Goal: Task Accomplishment & Management: Complete application form

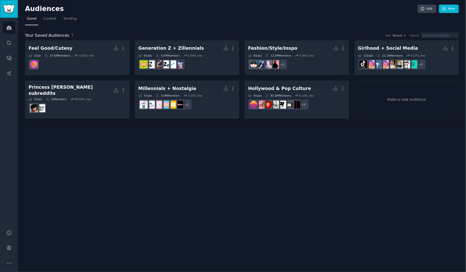
click at [10, 10] on img "Sidebar" at bounding box center [9, 9] width 12 height 9
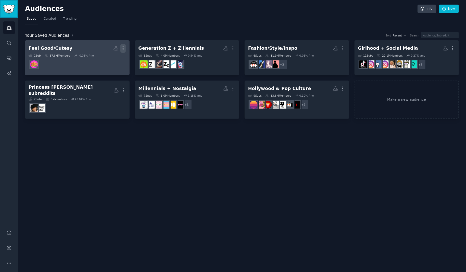
click at [123, 47] on icon "button" at bounding box center [123, 49] width 1 height 4
click at [107, 61] on p "Delete" at bounding box center [109, 58] width 12 height 5
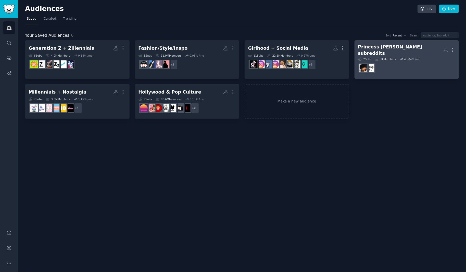
click at [417, 68] on dd "r/PrincessPolly" at bounding box center [406, 68] width 97 height 14
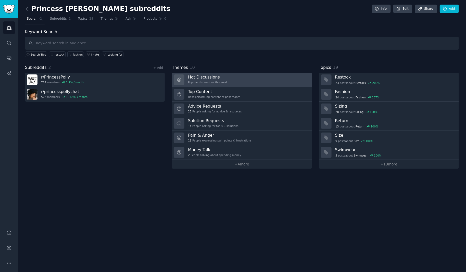
click at [235, 80] on link "Hot Discussions Popular discussions this week" at bounding box center [242, 80] width 140 height 15
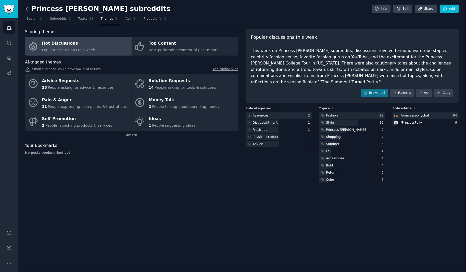
click at [27, 8] on icon at bounding box center [26, 8] width 5 height 5
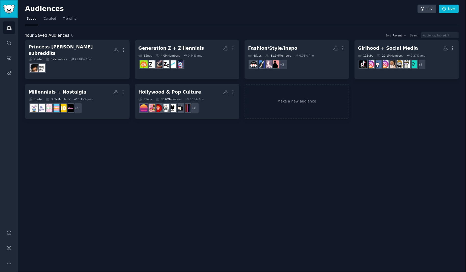
click at [11, 8] on img "Sidebar" at bounding box center [9, 9] width 12 height 9
click at [8, 45] on icon "Sidebar" at bounding box center [8, 42] width 5 height 5
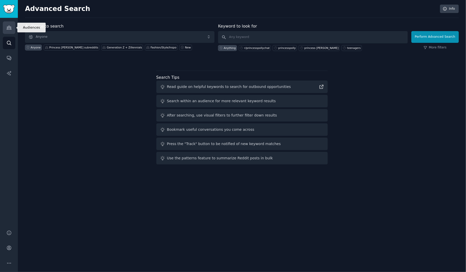
click at [11, 29] on icon "Sidebar" at bounding box center [9, 28] width 5 height 4
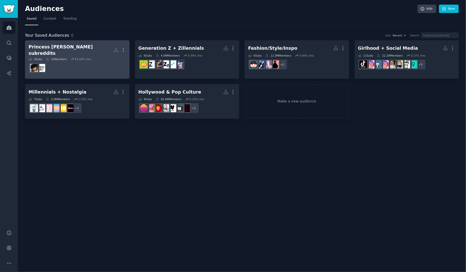
click at [68, 63] on dd "r/princesspollychat" at bounding box center [77, 68] width 97 height 14
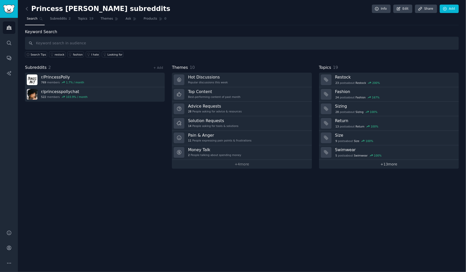
click at [392, 163] on link "+ 13 more" at bounding box center [389, 164] width 140 height 9
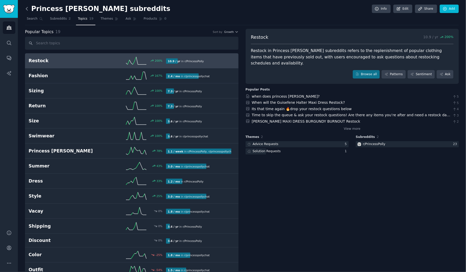
click at [27, 9] on icon at bounding box center [26, 8] width 5 height 5
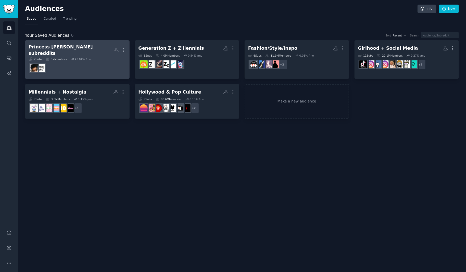
click at [96, 64] on dd at bounding box center [77, 68] width 97 height 14
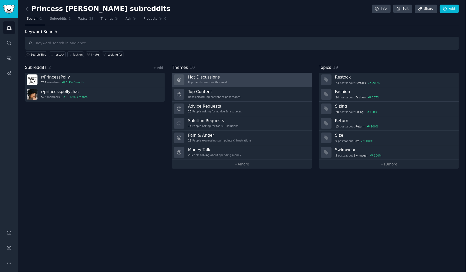
click at [231, 80] on link "Hot Discussions Popular discussions this week" at bounding box center [242, 80] width 140 height 15
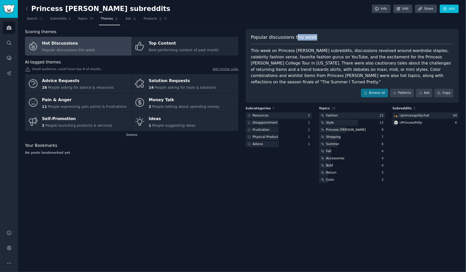
drag, startPoint x: 294, startPoint y: 38, endPoint x: 312, endPoint y: 38, distance: 18.6
click at [312, 38] on div "Popular discussions this week" at bounding box center [352, 39] width 203 height 10
click at [313, 38] on div "Popular discussions this week" at bounding box center [352, 39] width 203 height 10
drag, startPoint x: 293, startPoint y: 38, endPoint x: 250, endPoint y: 38, distance: 42.6
click at [251, 38] on div "Popular discussions this week" at bounding box center [352, 39] width 203 height 10
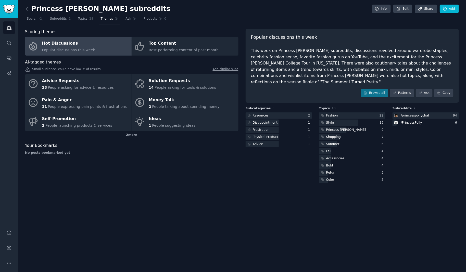
click at [257, 49] on div "This week on Princess Polly subreddits, discussions revolved around wardrobe st…" at bounding box center [352, 66] width 203 height 37
click at [430, 120] on div "r/ PrincessPolly" at bounding box center [425, 123] width 66 height 6
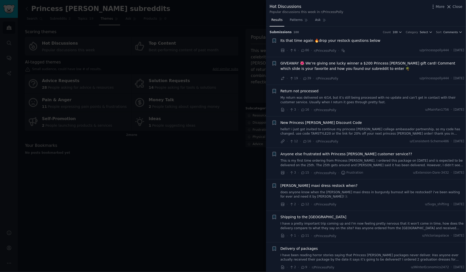
click at [458, 7] on span "Close" at bounding box center [457, 6] width 10 height 5
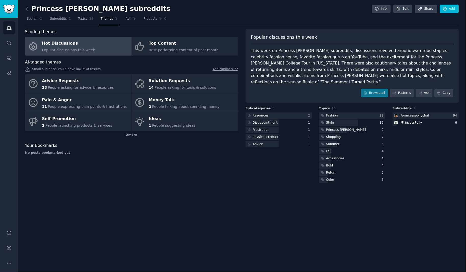
click at [230, 165] on div "Scoring themes Hot Discussions Popular discussions this week Top Content Best-p…" at bounding box center [131, 106] width 213 height 155
click at [272, 121] on div "Disappointment" at bounding box center [265, 123] width 25 height 5
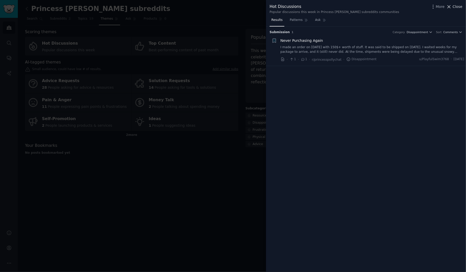
click at [456, 7] on span "Close" at bounding box center [457, 6] width 10 height 5
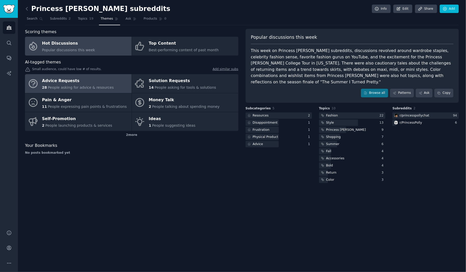
click at [87, 85] on span "People asking for advice & resources" at bounding box center [81, 87] width 66 height 4
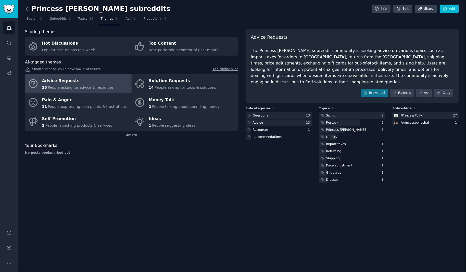
click at [25, 10] on icon at bounding box center [26, 8] width 5 height 5
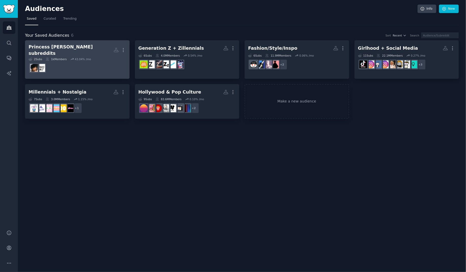
click at [109, 72] on link "Princess Polly subreddits More 2 Sub s 1k Members 43.04 % /mo" at bounding box center [77, 59] width 104 height 38
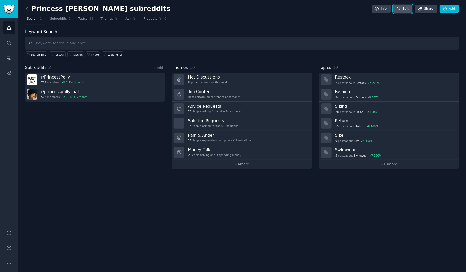
click at [406, 11] on link "Edit" at bounding box center [402, 9] width 19 height 9
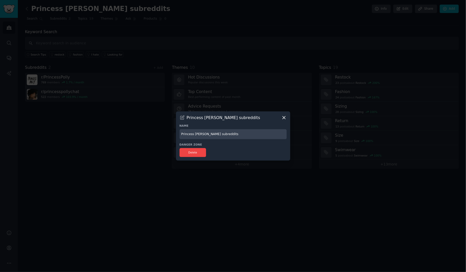
click at [284, 117] on icon at bounding box center [283, 117] width 3 height 3
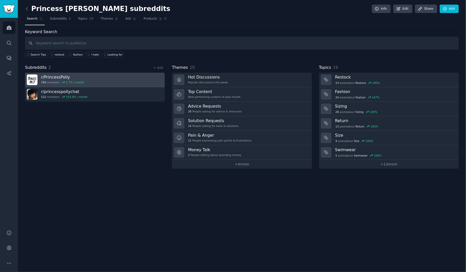
click at [145, 80] on link "r/ PrincessPolly 769 members 1.7 % / month" at bounding box center [95, 80] width 140 height 15
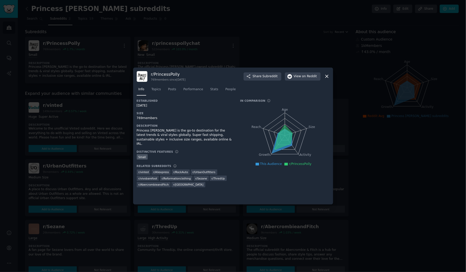
click at [328, 77] on icon at bounding box center [326, 76] width 5 height 5
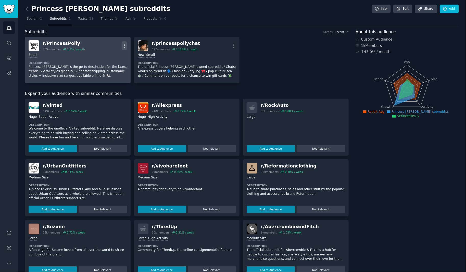
click at [124, 45] on icon "button" at bounding box center [124, 46] width 1 height 4
click at [102, 66] on p "Delete" at bounding box center [104, 65] width 12 height 5
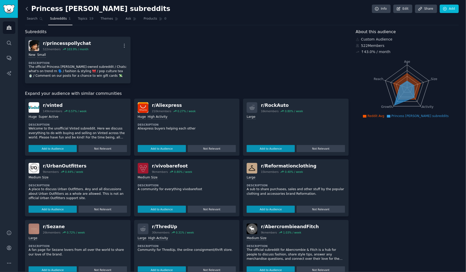
click at [27, 9] on icon at bounding box center [27, 8] width 2 height 3
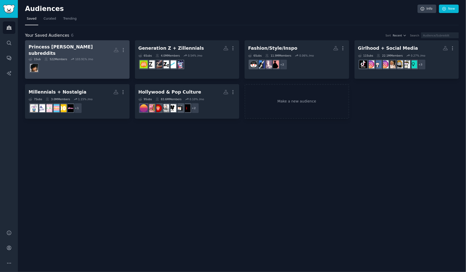
click at [76, 66] on dd "r/princesspollychat" at bounding box center [77, 68] width 97 height 14
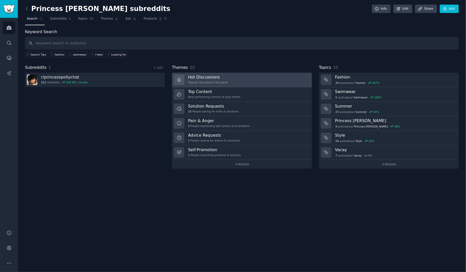
click at [245, 82] on link "Hot Discussions Popular discussions this week" at bounding box center [242, 80] width 140 height 15
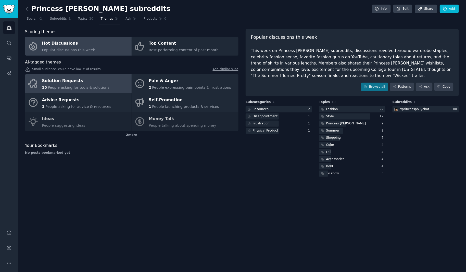
click at [96, 87] on span "People asking for tools & solutions" at bounding box center [78, 87] width 61 height 4
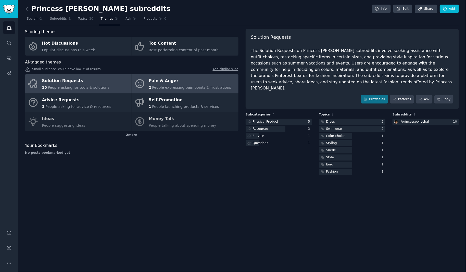
click at [172, 88] on span "People expressing pain points & frustrations" at bounding box center [191, 87] width 79 height 4
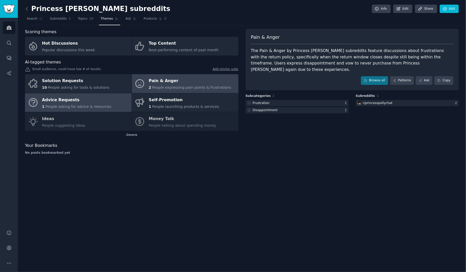
click at [76, 101] on div "Advice Requests" at bounding box center [76, 100] width 69 height 8
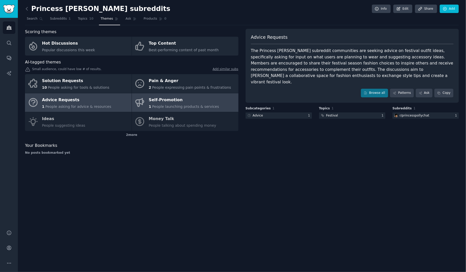
click at [187, 101] on div "Self-Promotion" at bounding box center [184, 100] width 70 height 8
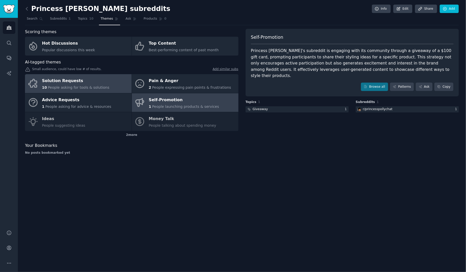
click at [72, 83] on div "Solution Requests" at bounding box center [75, 81] width 67 height 8
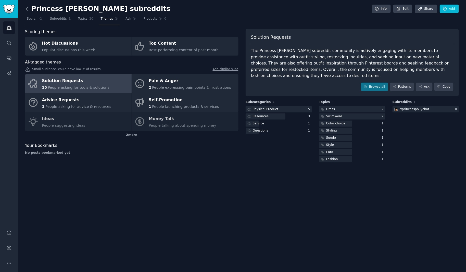
click at [27, 8] on icon at bounding box center [26, 8] width 5 height 5
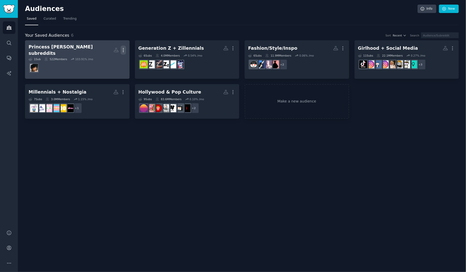
click at [123, 47] on icon "button" at bounding box center [123, 49] width 5 height 5
click at [64, 46] on div "Princess [PERSON_NAME] subreddits" at bounding box center [71, 50] width 85 height 12
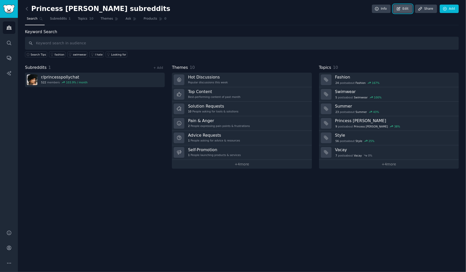
click at [403, 10] on link "Edit" at bounding box center [402, 9] width 19 height 9
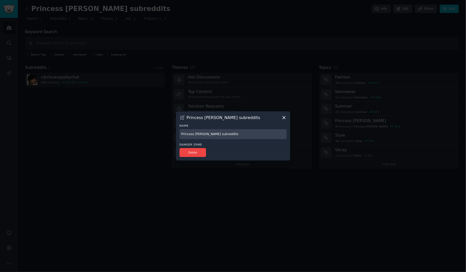
click at [226, 134] on input "Princess [PERSON_NAME] subreddits" at bounding box center [232, 134] width 107 height 10
drag, startPoint x: 208, startPoint y: 133, endPoint x: 162, endPoint y: 132, distance: 46.4
click at [162, 132] on div "​ Princess [PERSON_NAME] subreddits Name Princess [PERSON_NAME] subreddits Dang…" at bounding box center [233, 136] width 462 height 272
type input "r/princesspollychat"
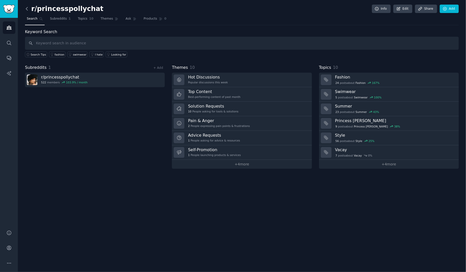
click at [26, 9] on icon at bounding box center [27, 8] width 2 height 3
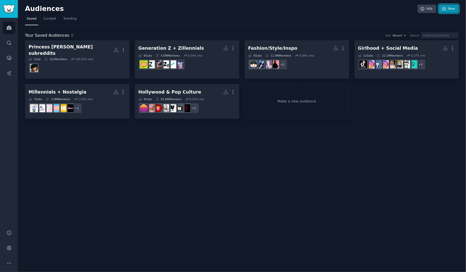
click at [452, 10] on link "New" at bounding box center [449, 9] width 20 height 9
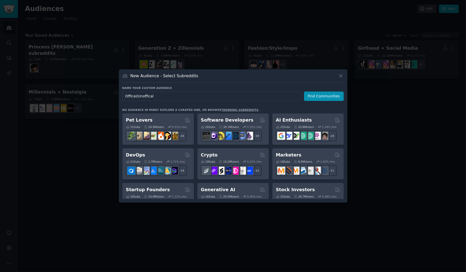
click at [147, 98] on input "Offical/Unoffical" at bounding box center [211, 95] width 178 height 9
click at [136, 96] on input "Offical/Unofficial" at bounding box center [211, 95] width 178 height 9
click at [130, 96] on input "Offical /Unofficial" at bounding box center [211, 95] width 178 height 9
click at [182, 97] on input "Offical /Unofficial" at bounding box center [211, 95] width 178 height 9
click at [134, 96] on input "Offical /Unofficial" at bounding box center [211, 95] width 178 height 9
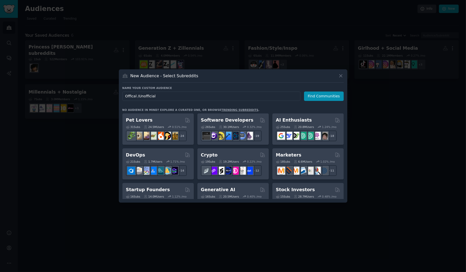
click at [134, 96] on input "Offical /Unofficial" at bounding box center [211, 95] width 178 height 9
click at [169, 97] on input "Offical /Unofficial" at bounding box center [211, 95] width 178 height 9
click at [139, 97] on input "Offical /Unofficial" at bounding box center [211, 95] width 178 height 9
click at [186, 96] on input "Offical + Unofficial" at bounding box center [211, 95] width 178 height 9
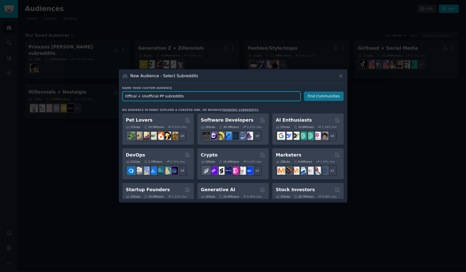
type input "Offical + Unofficial PP subreddits"
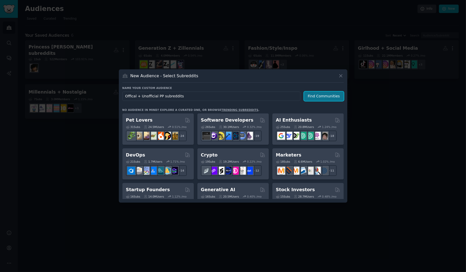
click at [329, 95] on button "Find Communities" at bounding box center [324, 95] width 40 height 9
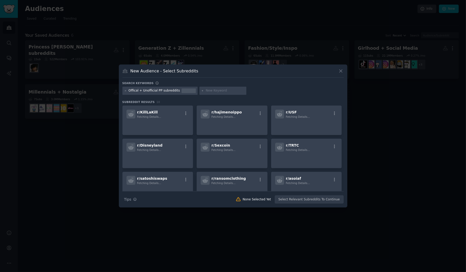
click at [213, 91] on input "text" at bounding box center [225, 90] width 39 height 5
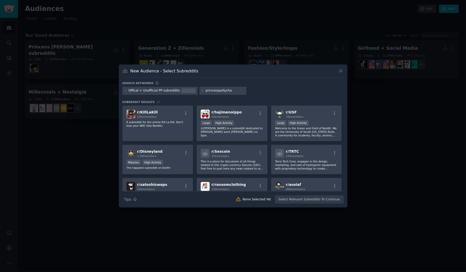
type input "princesspollychat"
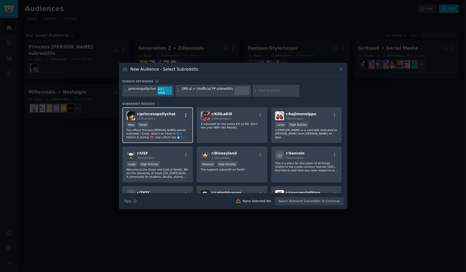
click at [185, 113] on icon "button" at bounding box center [185, 115] width 5 height 5
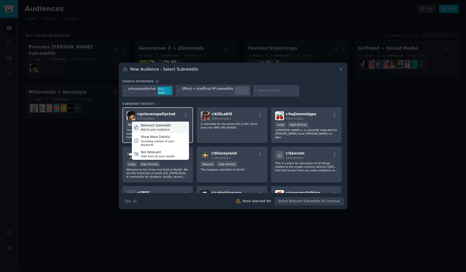
click at [162, 124] on div "Relevant Subreddit" at bounding box center [156, 125] width 30 height 5
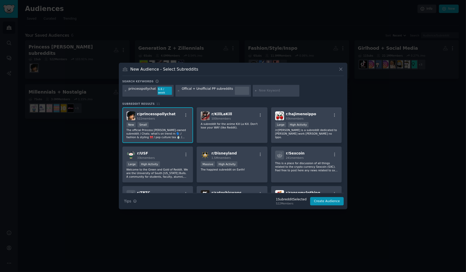
click at [261, 91] on input "text" at bounding box center [278, 90] width 39 height 5
type input "princesspolly"
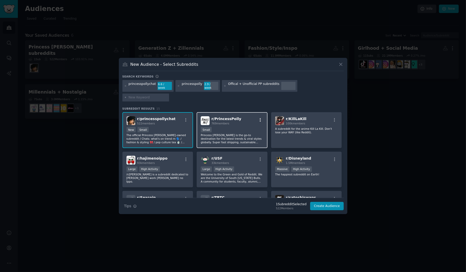
click at [260, 118] on icon "button" at bounding box center [260, 120] width 5 height 5
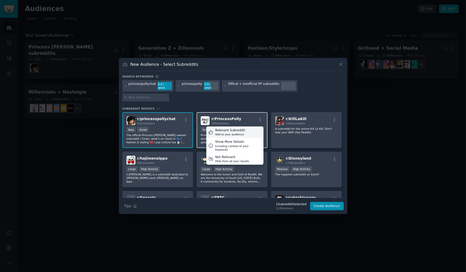
click at [237, 128] on div "Relevant Subreddit" at bounding box center [230, 130] width 30 height 5
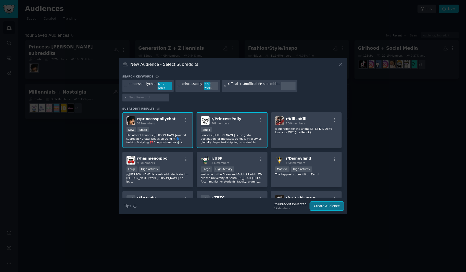
click at [325, 202] on button "Create Audience" at bounding box center [327, 206] width 34 height 9
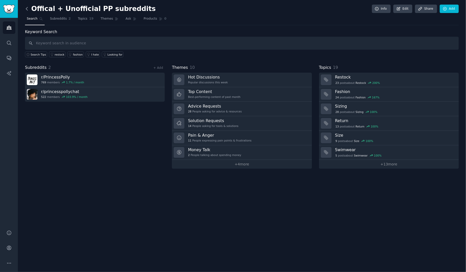
click at [25, 9] on icon at bounding box center [26, 8] width 5 height 5
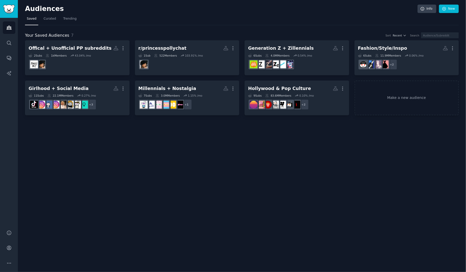
click at [234, 17] on nav "Saved Curated Trending" at bounding box center [241, 20] width 433 height 10
drag, startPoint x: 25, startPoint y: 8, endPoint x: 61, endPoint y: 8, distance: 35.4
click at [61, 8] on h2 "Audiences" at bounding box center [221, 9] width 392 height 8
click at [63, 8] on h2 "Audiences" at bounding box center [221, 9] width 392 height 8
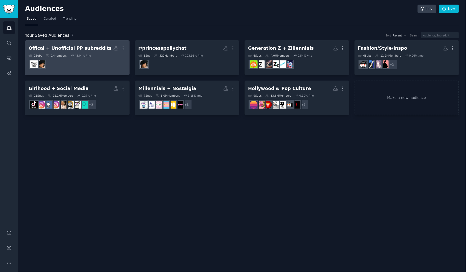
click at [81, 64] on dd "r/princesspollychat" at bounding box center [77, 64] width 97 height 14
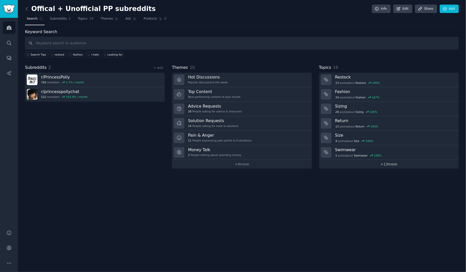
click at [388, 164] on link "+ 13 more" at bounding box center [389, 164] width 140 height 9
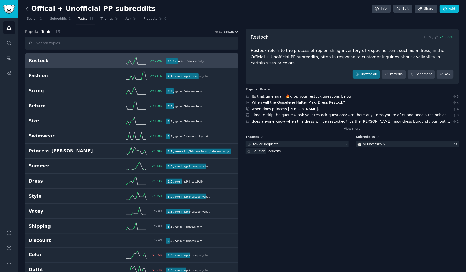
click at [26, 7] on icon at bounding box center [26, 8] width 5 height 5
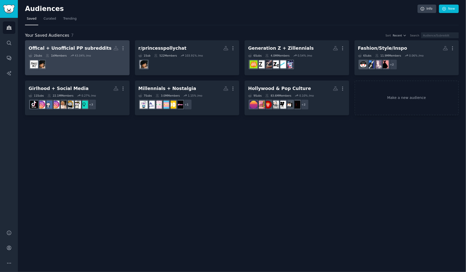
click at [92, 42] on link "Offical + Unofficial PP subreddits Custom Audience More 2 Sub s 1k Members 43.0…" at bounding box center [77, 57] width 104 height 35
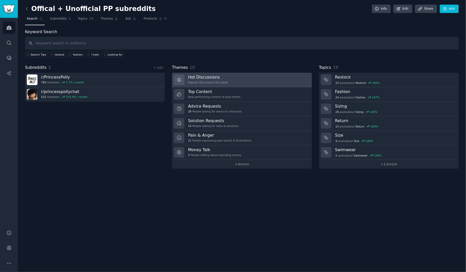
click at [235, 80] on link "Hot Discussions Popular discussions this week" at bounding box center [242, 80] width 140 height 15
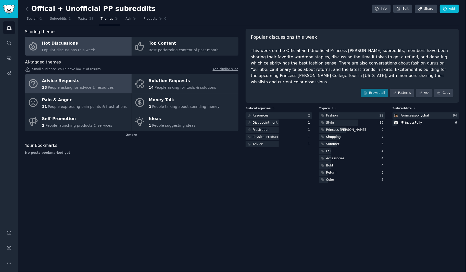
click at [91, 87] on span "People asking for advice & resources" at bounding box center [81, 87] width 66 height 4
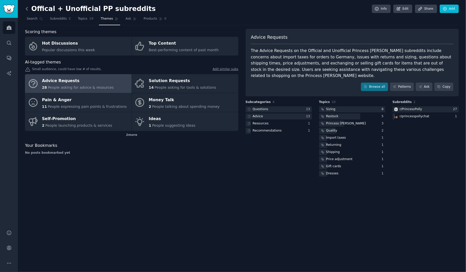
click at [26, 9] on icon at bounding box center [26, 8] width 5 height 5
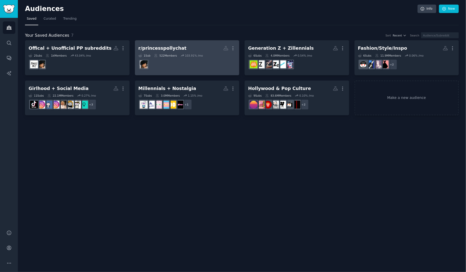
click at [201, 63] on dd "r/princesspollychat" at bounding box center [186, 64] width 97 height 14
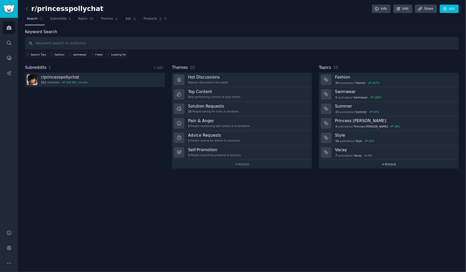
click at [389, 162] on link "+ 4 more" at bounding box center [389, 164] width 140 height 9
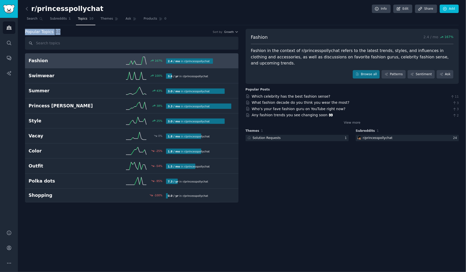
drag, startPoint x: 61, startPoint y: 32, endPoint x: 25, endPoint y: 33, distance: 35.9
click at [25, 33] on div "r/princesspollychat Info Edit Share Add Search Subreddits 1 Topics 10 Themes As…" at bounding box center [242, 136] width 448 height 272
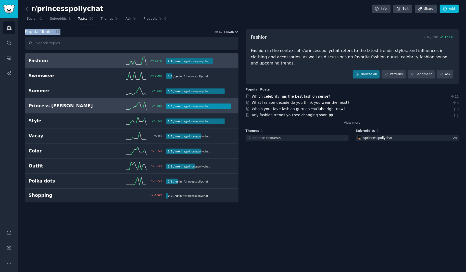
click at [65, 107] on h2 "Princess [PERSON_NAME]" at bounding box center [63, 106] width 69 height 6
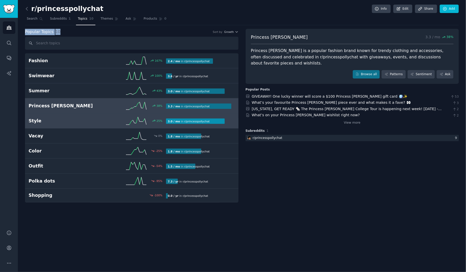
click at [76, 123] on h2 "Style" at bounding box center [63, 121] width 69 height 6
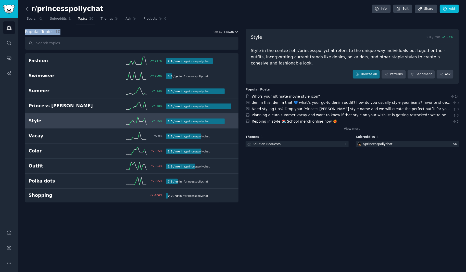
click at [26, 10] on icon at bounding box center [26, 8] width 5 height 5
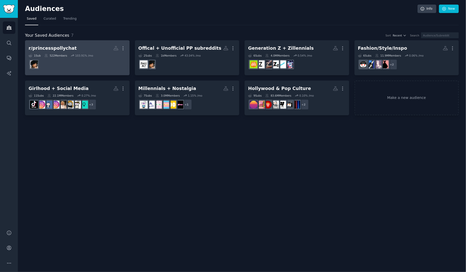
click at [93, 47] on h2 "r/princesspollychat More" at bounding box center [77, 48] width 97 height 9
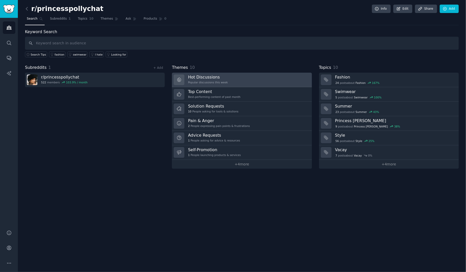
click at [244, 80] on link "Hot Discussions Popular discussions this week" at bounding box center [242, 80] width 140 height 15
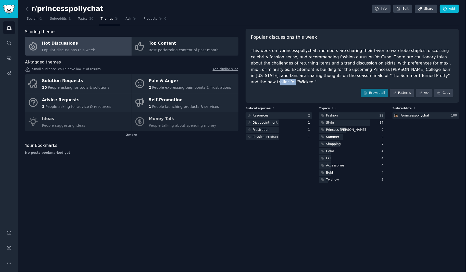
drag, startPoint x: 398, startPoint y: 75, endPoint x: 377, endPoint y: 76, distance: 21.2
click at [377, 76] on div "This week on r/princesspollychat, members are sharing their favorite wardrobe s…" at bounding box center [352, 66] width 203 height 37
drag, startPoint x: 281, startPoint y: 76, endPoint x: 335, endPoint y: 76, distance: 54.5
click at [335, 76] on div "This week on r/princesspollychat, members are sharing their favorite wardrobe s…" at bounding box center [352, 66] width 203 height 37
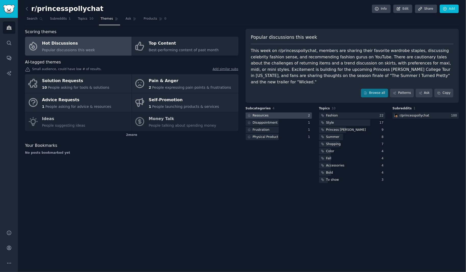
click at [303, 112] on div at bounding box center [278, 115] width 66 height 6
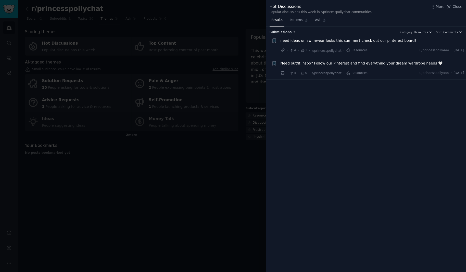
click at [456, 8] on span "Close" at bounding box center [457, 6] width 10 height 5
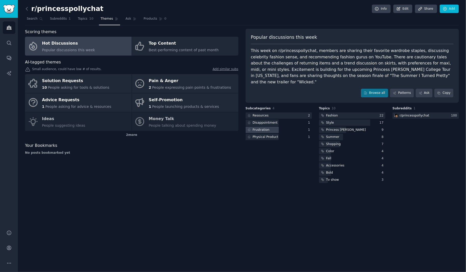
click at [264, 128] on div "Frustration" at bounding box center [261, 130] width 17 height 5
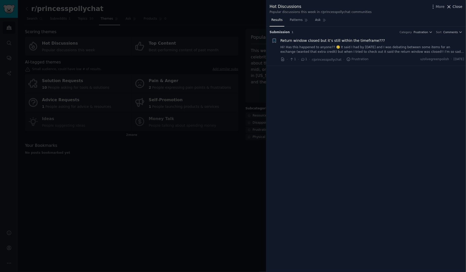
click at [460, 7] on span "Close" at bounding box center [457, 6] width 10 height 5
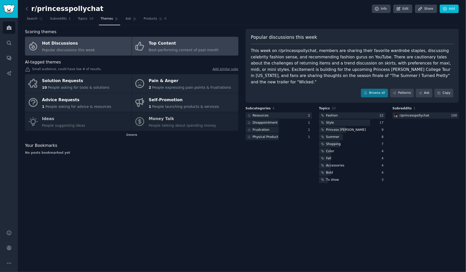
click at [174, 46] on div "Top Content" at bounding box center [184, 43] width 70 height 8
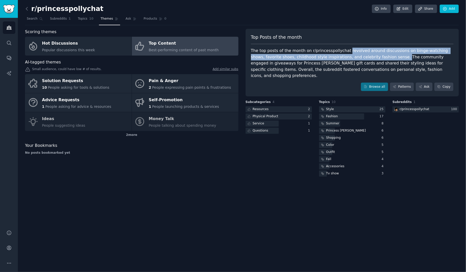
drag, startPoint x: 342, startPoint y: 51, endPoint x: 382, endPoint y: 59, distance: 40.8
click at [382, 59] on div "The top posts of the month on r/princesspollychat revolved around discussions o…" at bounding box center [352, 63] width 203 height 31
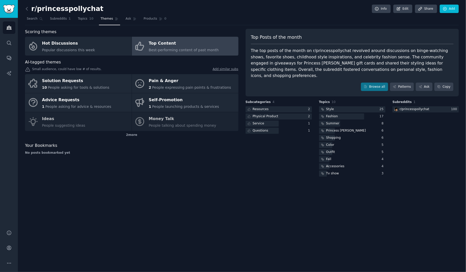
drag, startPoint x: 446, startPoint y: 58, endPoint x: 442, endPoint y: 59, distance: 4.1
click at [446, 58] on div "The top posts of the month on r/princesspollychat revolved around discussions o…" at bounding box center [352, 63] width 203 height 31
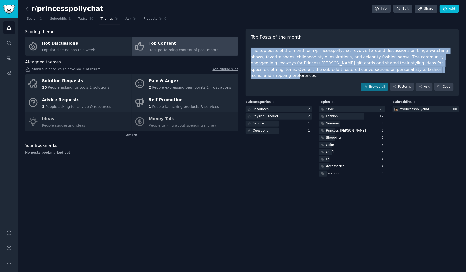
drag, startPoint x: 412, startPoint y: 69, endPoint x: 251, endPoint y: 51, distance: 162.0
click at [251, 51] on div "The top posts of the month on r/princesspollychat revolved around discussions o…" at bounding box center [352, 63] width 203 height 31
click at [434, 72] on div "The top posts of the month on r/princesspollychat revolved around discussions o…" at bounding box center [352, 63] width 203 height 31
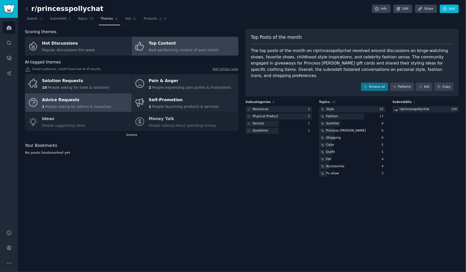
click at [94, 103] on div "Advice Requests" at bounding box center [76, 100] width 69 height 8
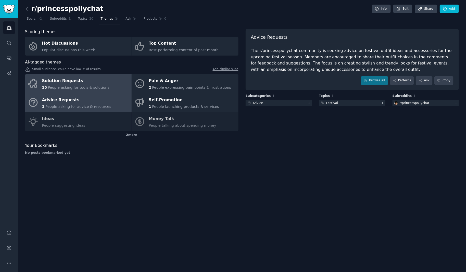
click at [99, 81] on div "Solution Requests" at bounding box center [75, 81] width 67 height 8
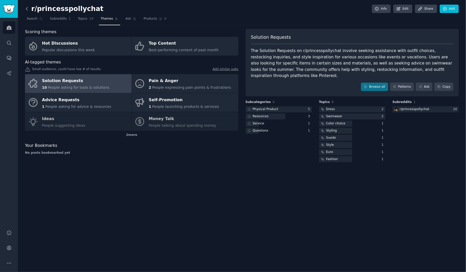
click at [27, 9] on icon at bounding box center [26, 8] width 5 height 5
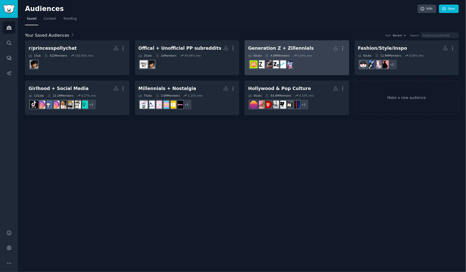
click at [297, 47] on div "Generation Z + Zillennials" at bounding box center [280, 48] width 65 height 6
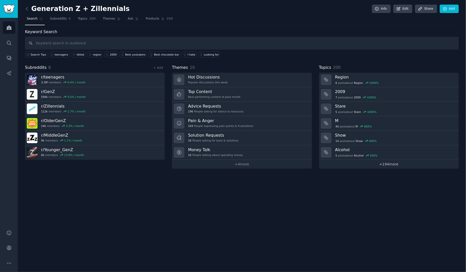
click at [390, 164] on link "+ 194 more" at bounding box center [389, 164] width 140 height 9
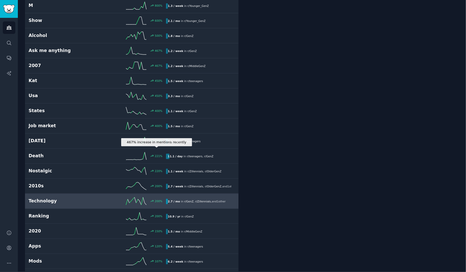
scroll to position [154, 0]
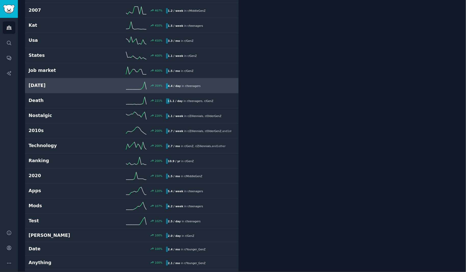
click at [83, 86] on h2 "[DATE]" at bounding box center [63, 85] width 69 height 6
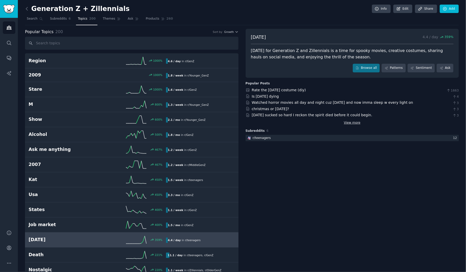
click at [348, 122] on link "View more" at bounding box center [351, 123] width 17 height 5
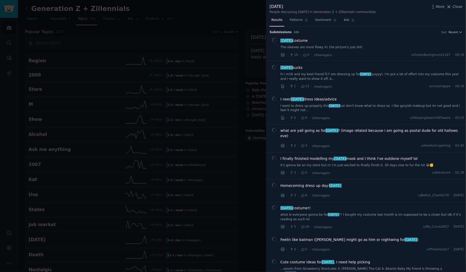
drag, startPoint x: 458, startPoint y: 6, endPoint x: 13, endPoint y: 16, distance: 445.0
click at [458, 6] on span "Close" at bounding box center [457, 6] width 10 height 5
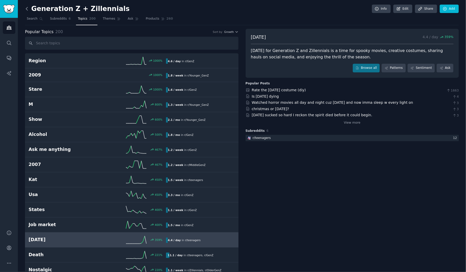
click at [26, 7] on icon at bounding box center [26, 8] width 5 height 5
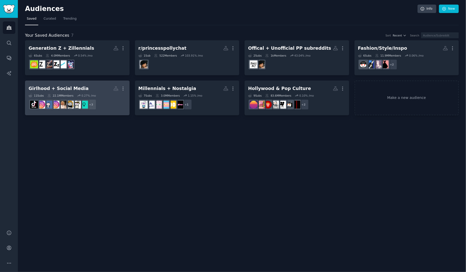
click at [106, 87] on h2 "Girlhood + Social Media Custom Audience More" at bounding box center [77, 88] width 97 height 9
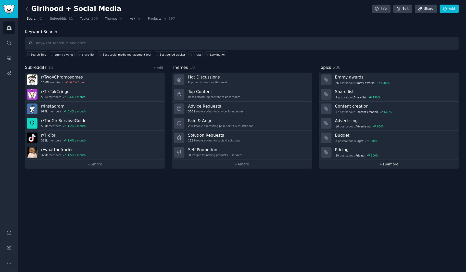
click at [397, 162] on link "+ 194 more" at bounding box center [389, 164] width 140 height 9
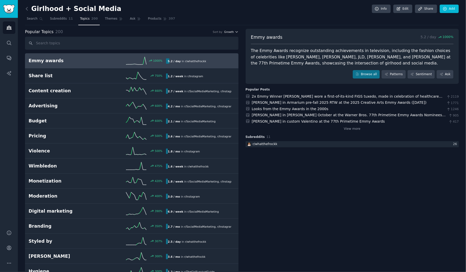
click at [232, 31] on span "Growth" at bounding box center [229, 32] width 10 height 4
click at [208, 51] on p "Velocity" at bounding box center [204, 50] width 12 height 5
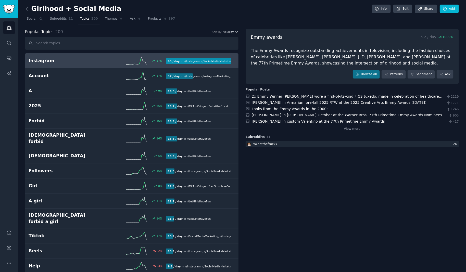
click at [85, 60] on h2 "Instagram" at bounding box center [63, 61] width 69 height 6
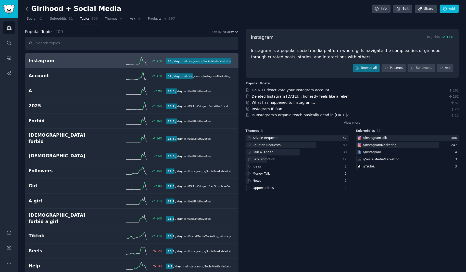
click at [27, 8] on icon at bounding box center [26, 8] width 5 height 5
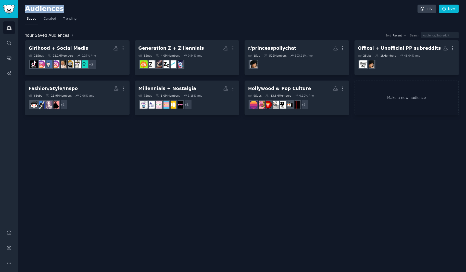
drag, startPoint x: 25, startPoint y: 9, endPoint x: 77, endPoint y: 8, distance: 51.7
click at [77, 8] on h2 "Audiences" at bounding box center [221, 9] width 392 height 8
click at [162, 25] on div "Your Saved Audiences 7 Sort Recent Search Girlhood + Social Media More 11 Sub s…" at bounding box center [241, 70] width 433 height 90
click at [448, 10] on link "New" at bounding box center [449, 9] width 20 height 9
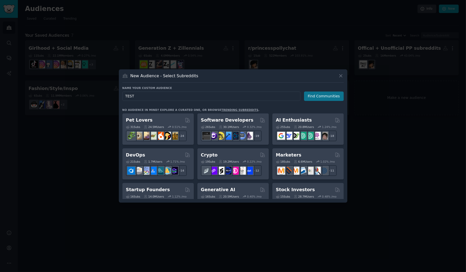
type input "TEST"
drag, startPoint x: 330, startPoint y: 97, endPoint x: 334, endPoint y: 95, distance: 4.4
click at [334, 95] on button "Find Communities" at bounding box center [324, 95] width 40 height 9
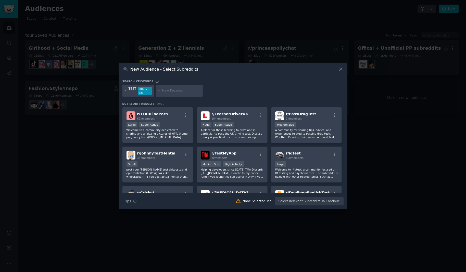
click at [125, 91] on icon at bounding box center [125, 90] width 3 height 3
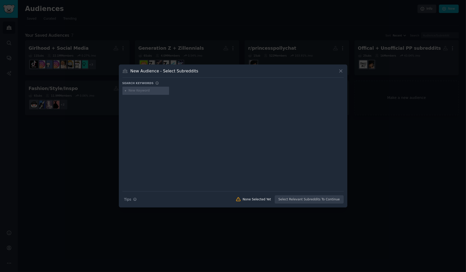
click at [138, 91] on input "text" at bounding box center [147, 90] width 39 height 5
type input "cute"
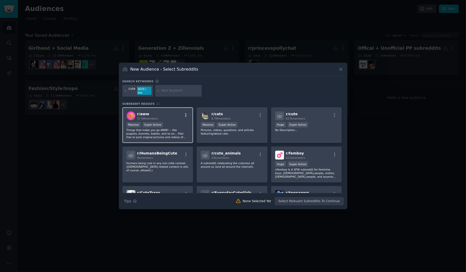
click at [186, 114] on icon "button" at bounding box center [185, 115] width 5 height 5
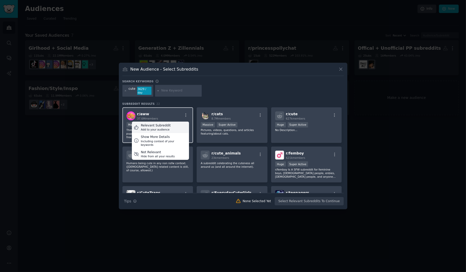
click at [151, 126] on div "Relevant Subreddit" at bounding box center [156, 125] width 30 height 5
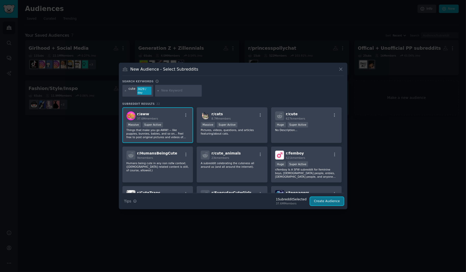
click at [334, 202] on button "Create Audience" at bounding box center [327, 201] width 34 height 9
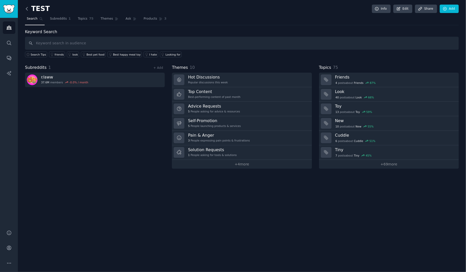
click at [26, 9] on icon at bounding box center [27, 8] width 2 height 3
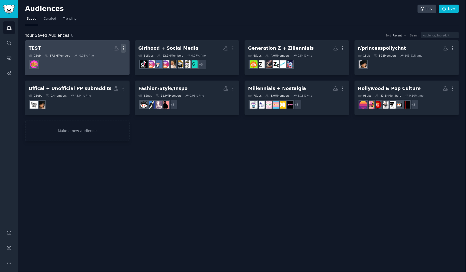
click at [125, 48] on icon "button" at bounding box center [123, 48] width 5 height 5
click at [105, 59] on p "Delete" at bounding box center [109, 58] width 12 height 5
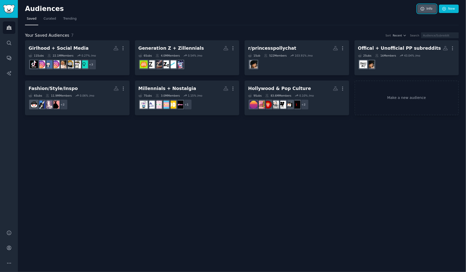
click at [426, 8] on link "Info" at bounding box center [426, 9] width 19 height 9
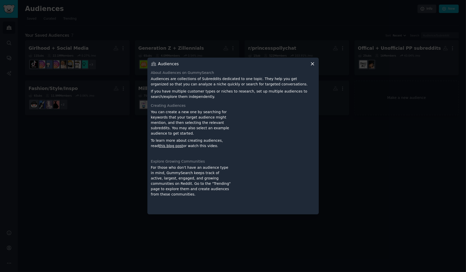
click at [313, 63] on icon at bounding box center [312, 63] width 3 height 3
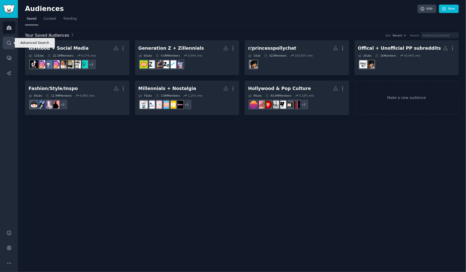
click at [10, 43] on icon "Sidebar" at bounding box center [9, 43] width 4 height 4
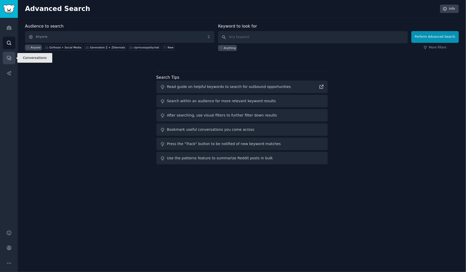
click at [8, 58] on icon "Sidebar" at bounding box center [8, 57] width 5 height 5
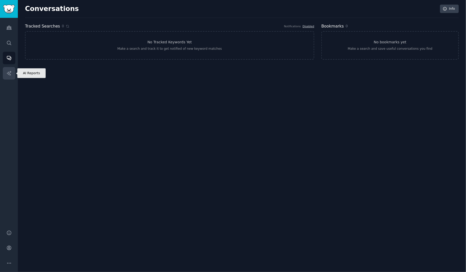
click at [9, 74] on icon "Sidebar" at bounding box center [8, 73] width 5 height 5
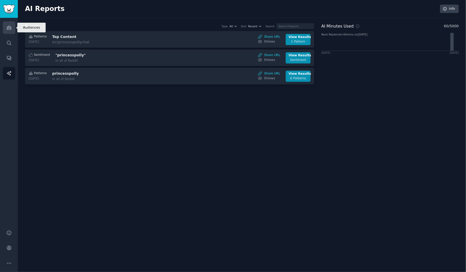
click at [8, 28] on icon "Sidebar" at bounding box center [8, 27] width 5 height 5
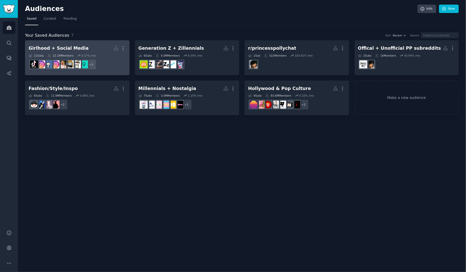
click at [93, 47] on h2 "Girlhood + Social Media More" at bounding box center [77, 48] width 97 height 9
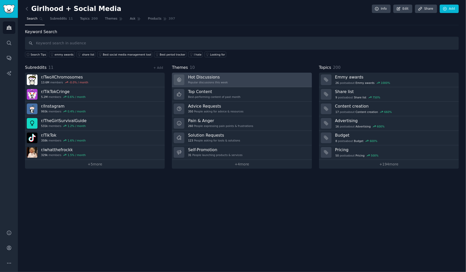
click at [254, 78] on link "Hot Discussions Popular discussions this week" at bounding box center [242, 80] width 140 height 15
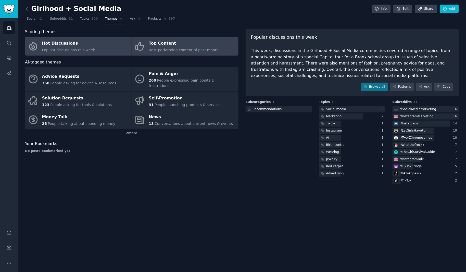
click at [181, 45] on div "Top Content" at bounding box center [184, 43] width 70 height 8
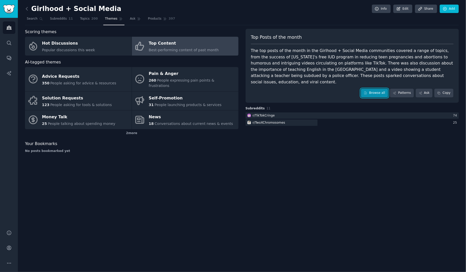
click at [376, 89] on link "Browse all" at bounding box center [374, 93] width 27 height 9
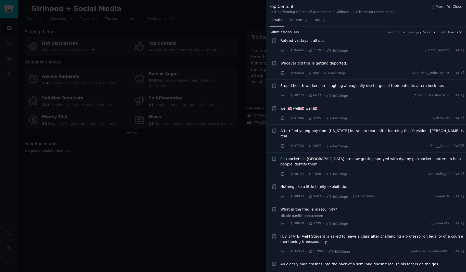
click at [459, 7] on span "Close" at bounding box center [457, 6] width 10 height 5
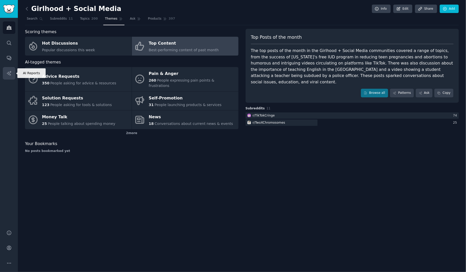
click at [11, 73] on icon "Sidebar" at bounding box center [8, 73] width 5 height 5
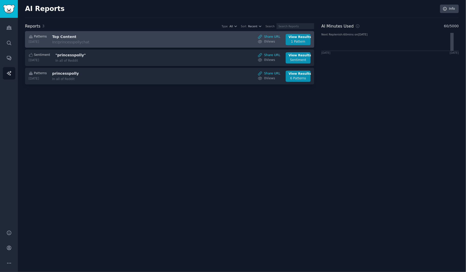
click at [92, 36] on h3 "Top Content" at bounding box center [95, 36] width 86 height 5
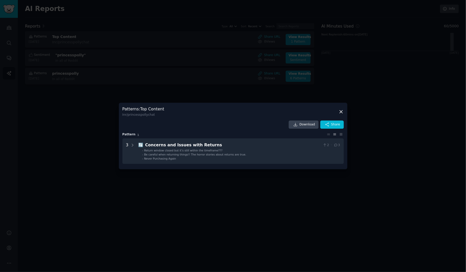
click at [341, 112] on icon at bounding box center [340, 111] width 5 height 5
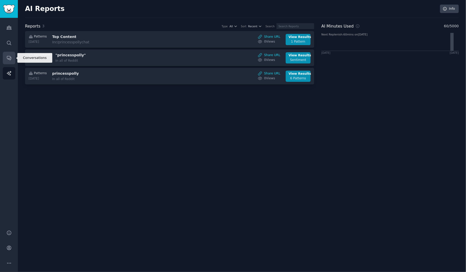
click at [4, 58] on link "Conversations" at bounding box center [9, 58] width 12 height 12
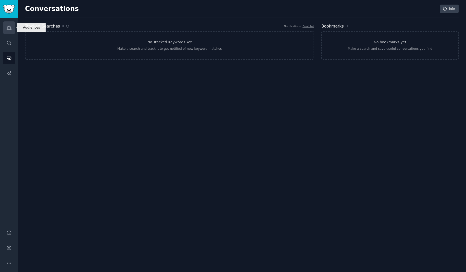
click at [9, 27] on icon "Sidebar" at bounding box center [8, 27] width 5 height 5
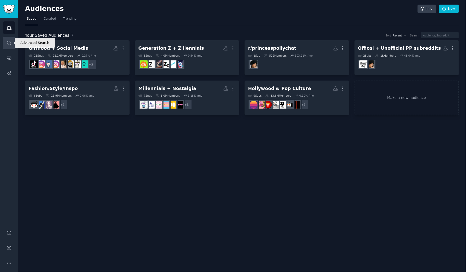
click at [9, 42] on icon "Sidebar" at bounding box center [8, 42] width 5 height 5
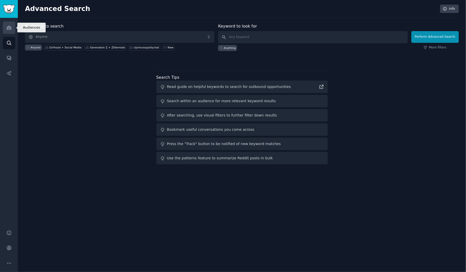
click at [8, 28] on icon "Sidebar" at bounding box center [8, 27] width 5 height 5
